Goal: Navigation & Orientation: Find specific page/section

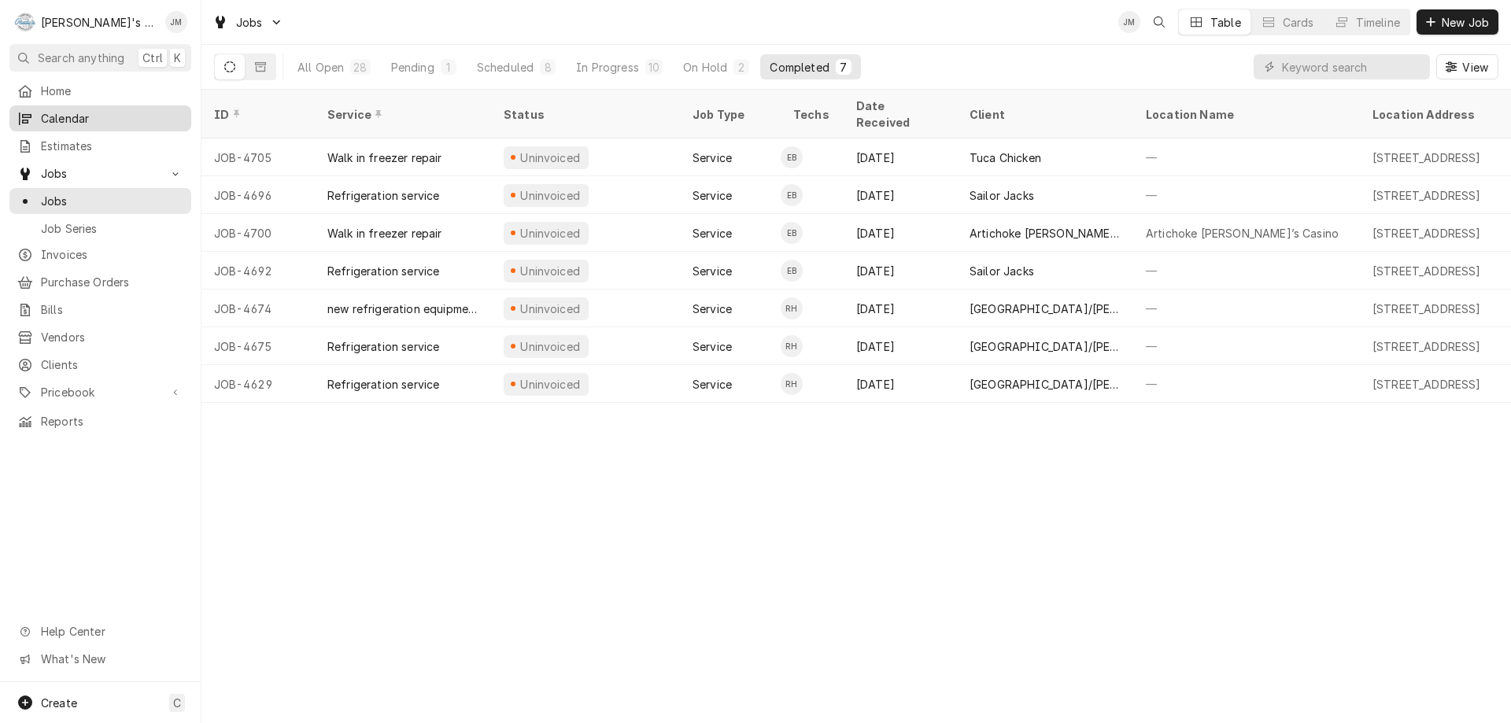
click at [52, 115] on span "Calendar" at bounding box center [112, 118] width 142 height 17
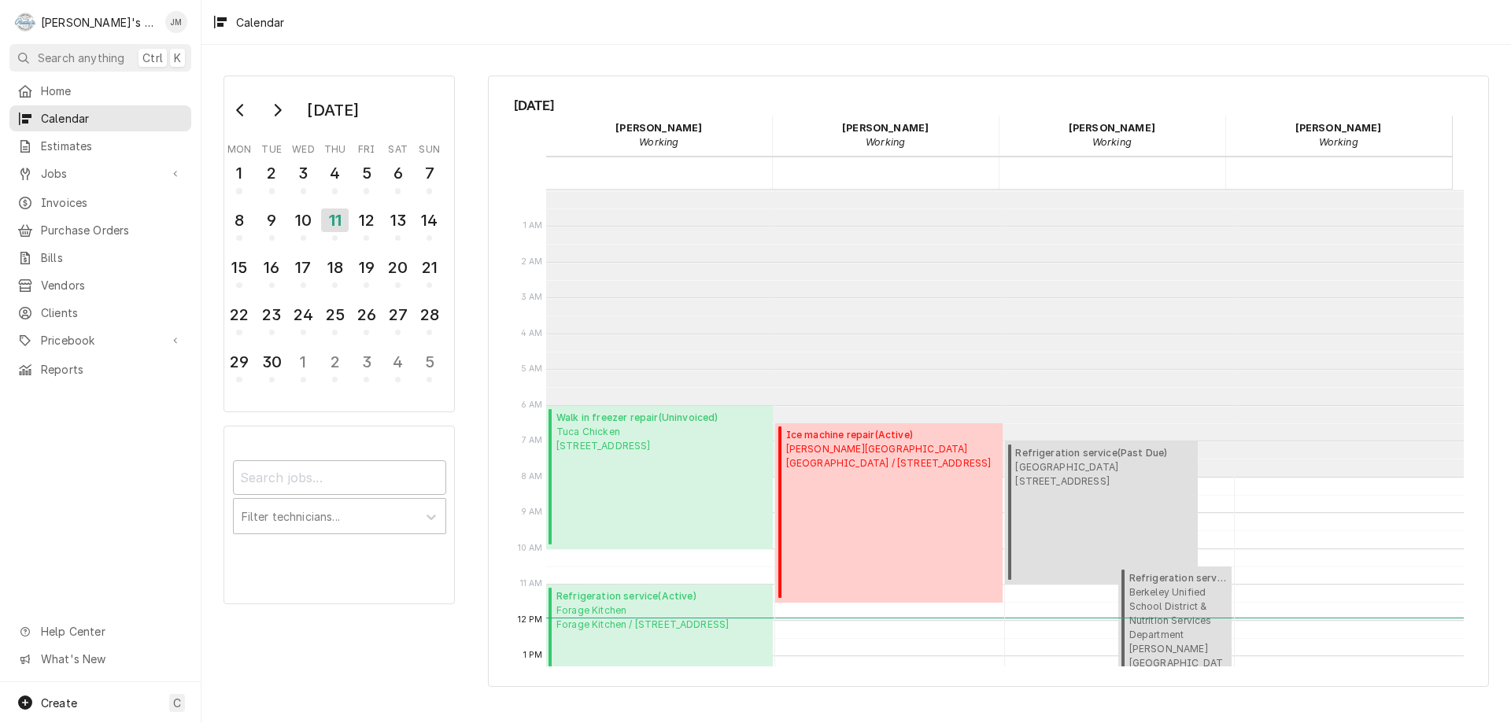
scroll to position [287, 0]
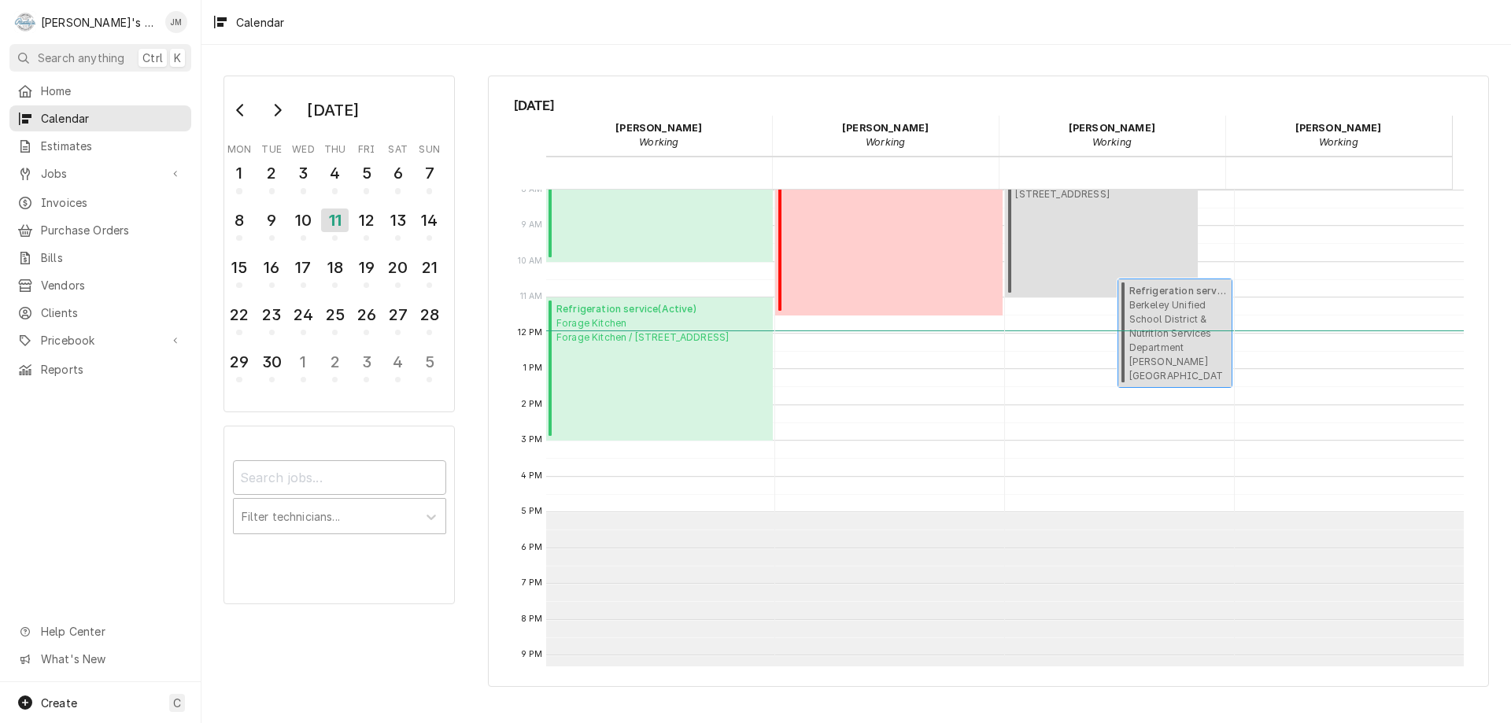
click at [1136, 307] on span "Berkeley Unified School District & Nutrition Services Department Willard Middle…" at bounding box center [1178, 340] width 98 height 84
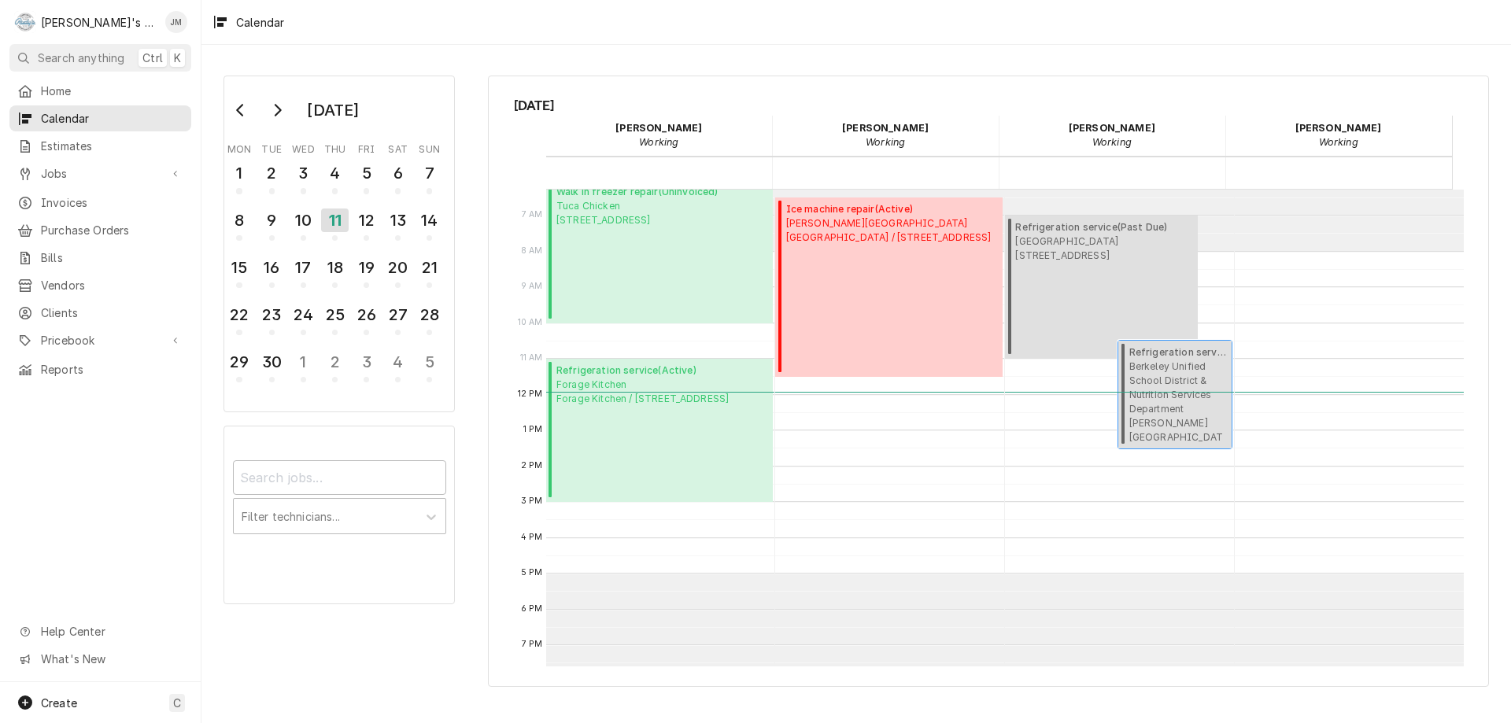
scroll to position [130, 0]
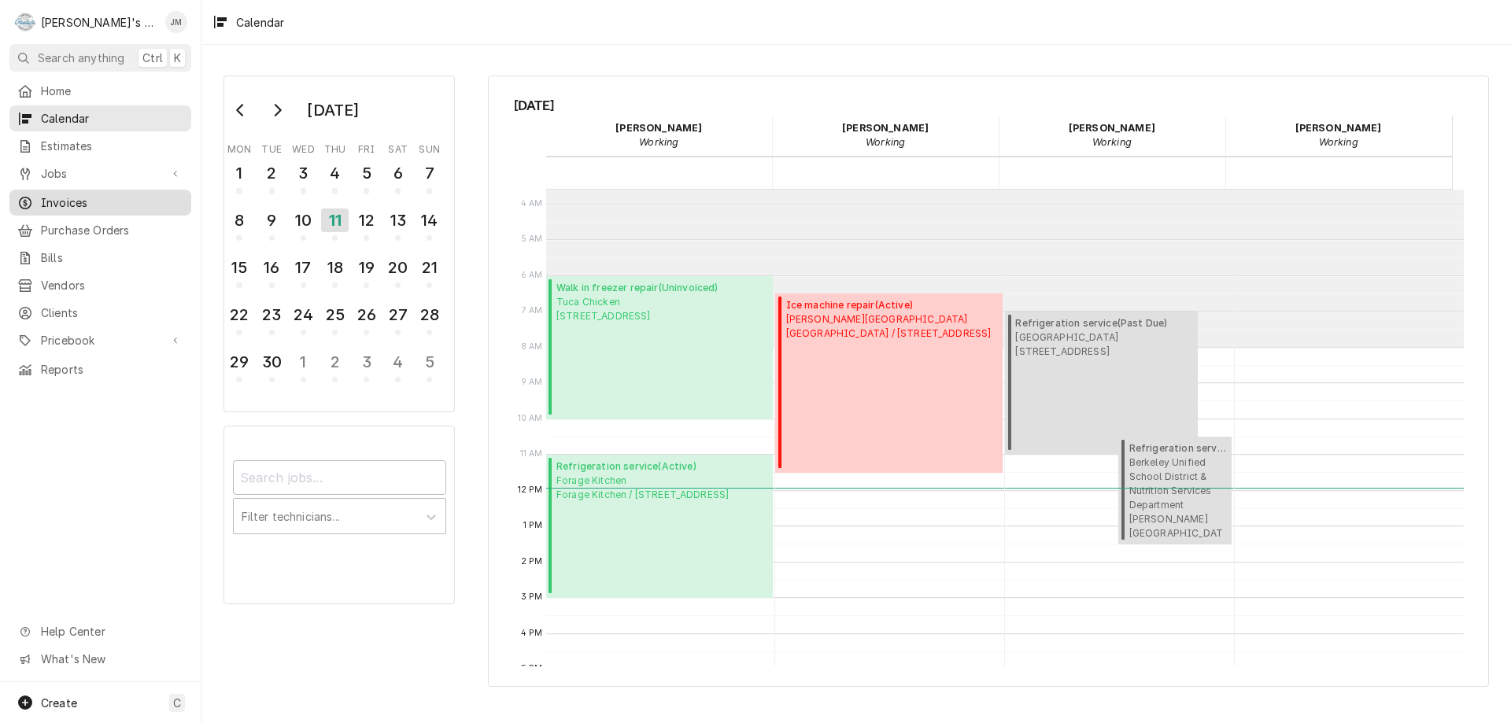
click at [73, 194] on span "Invoices" at bounding box center [112, 202] width 142 height 17
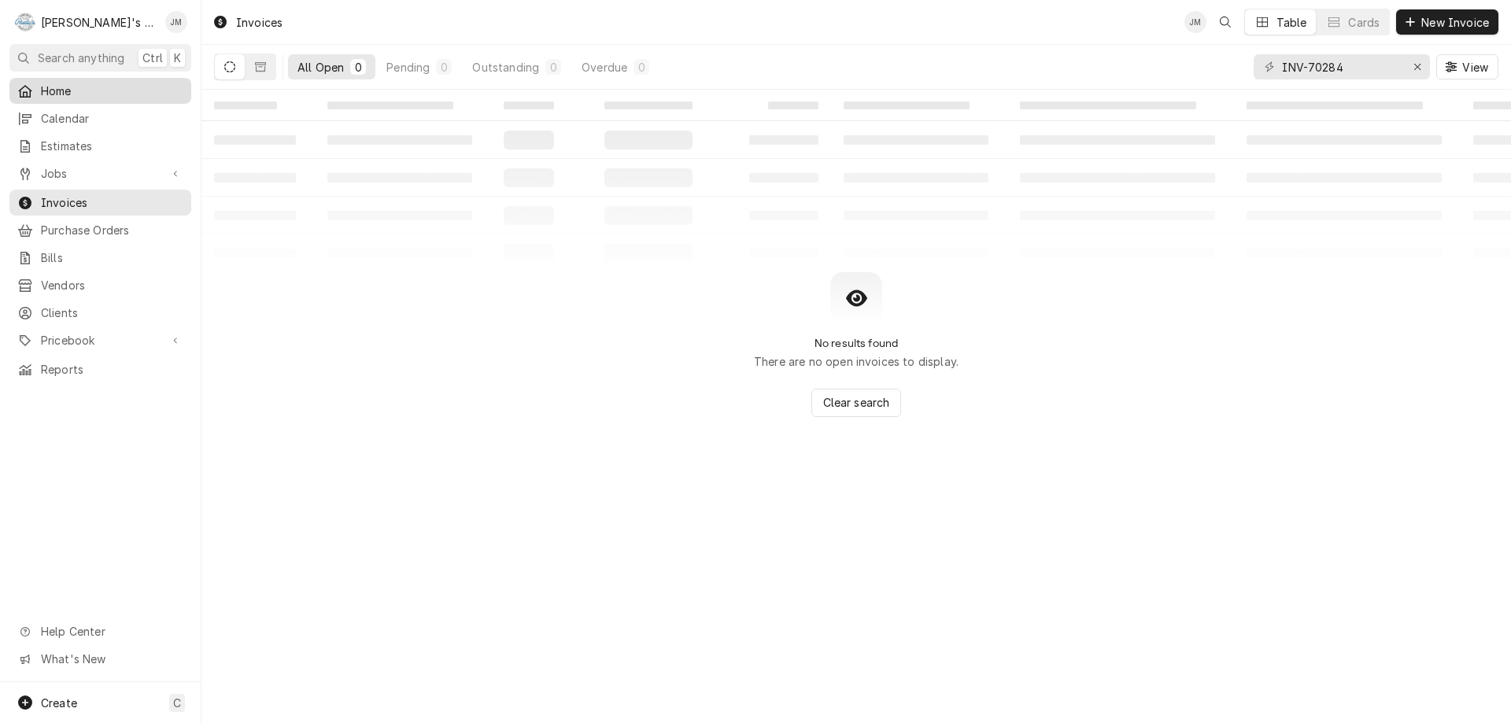
click at [51, 88] on span "Home" at bounding box center [112, 91] width 142 height 17
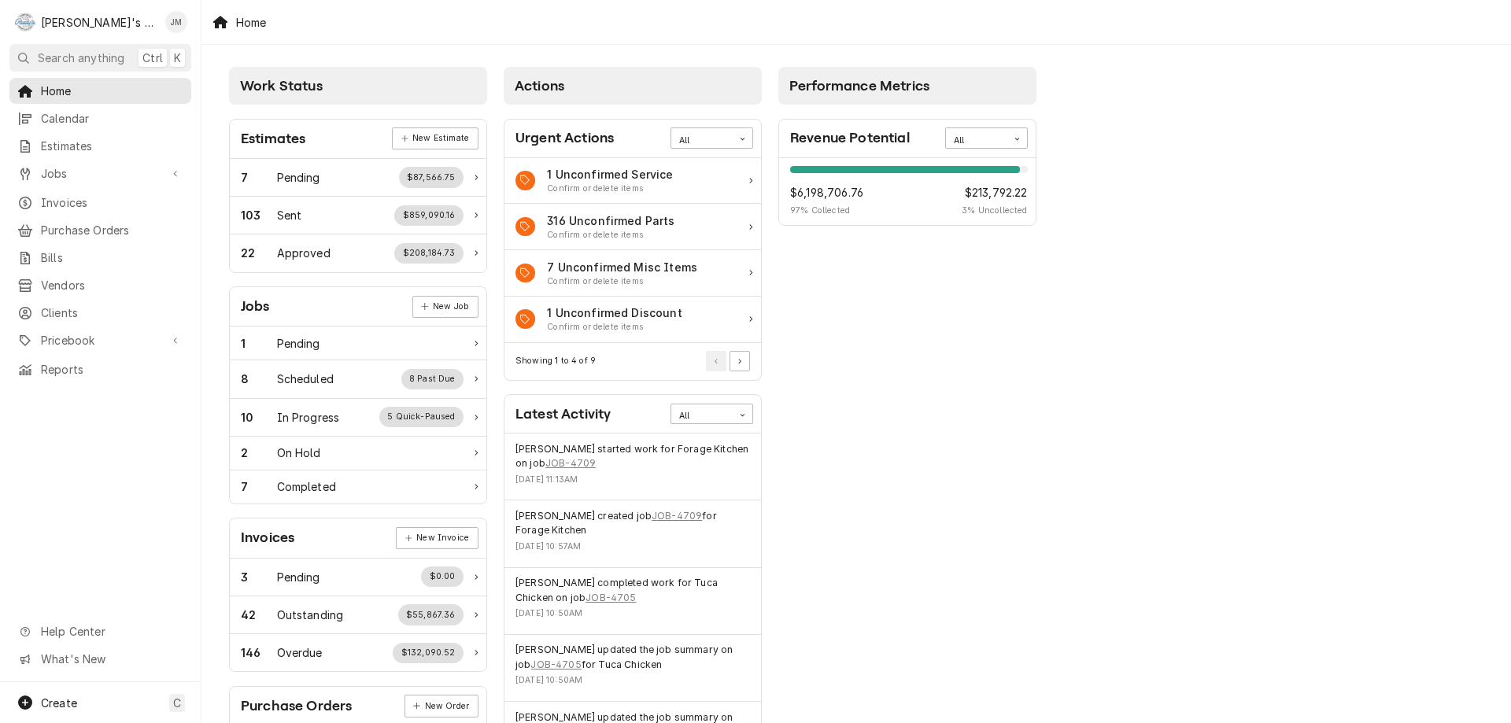
click at [1234, 288] on div "Work Status Estimates New Estimate 7 Pending $87,566.75 103 Sent $859,090.16 22…" at bounding box center [855, 572] width 1309 height 1054
